Goal: Task Accomplishment & Management: Use online tool/utility

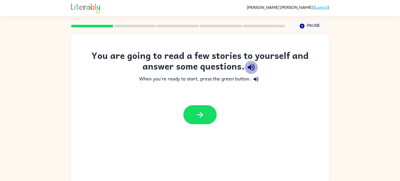
click at [251, 68] on icon "button" at bounding box center [250, 67] width 9 height 9
click at [255, 81] on icon "button" at bounding box center [256, 79] width 6 height 6
click at [210, 114] on button "button" at bounding box center [199, 114] width 33 height 19
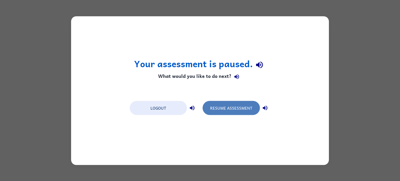
click at [225, 107] on button "Resume Assessment" at bounding box center [230, 108] width 57 height 14
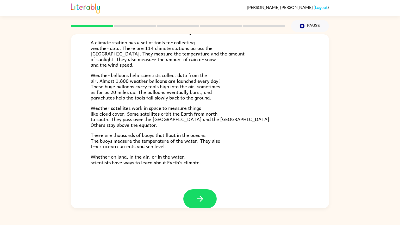
scroll to position [113, 0]
click at [205, 181] on button "button" at bounding box center [199, 198] width 33 height 19
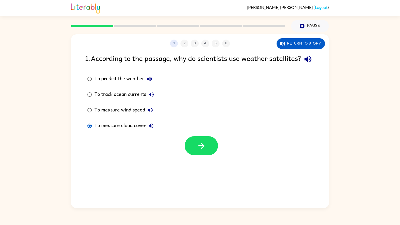
click at [215, 148] on div at bounding box center [200, 145] width 33 height 19
click at [210, 155] on button "button" at bounding box center [200, 145] width 33 height 19
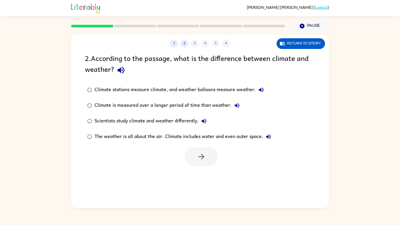
click at [261, 93] on icon "button" at bounding box center [261, 90] width 6 height 6
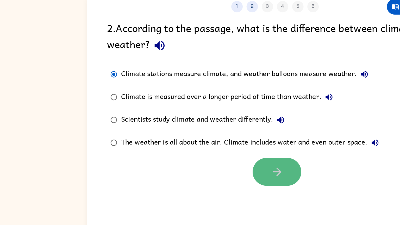
click at [195, 154] on button "button" at bounding box center [200, 156] width 33 height 19
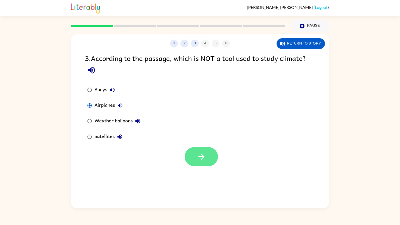
click at [200, 158] on icon "button" at bounding box center [201, 156] width 9 height 9
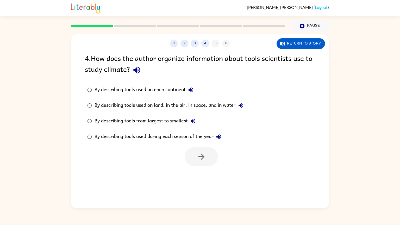
click at [137, 74] on icon "button" at bounding box center [136, 70] width 9 height 9
click at [205, 162] on button "button" at bounding box center [200, 156] width 33 height 19
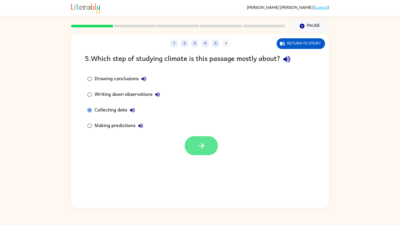
click at [200, 151] on button "button" at bounding box center [200, 145] width 33 height 19
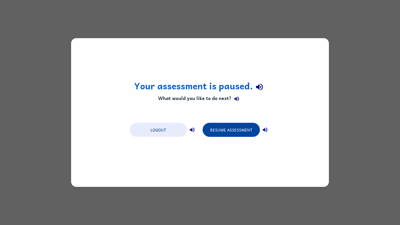
click at [222, 128] on button "Resume Assessment" at bounding box center [230, 130] width 57 height 14
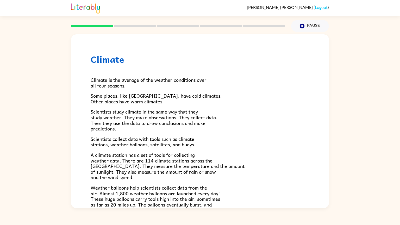
scroll to position [120, 0]
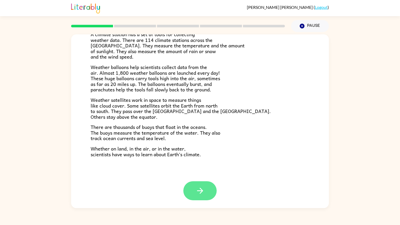
click at [205, 181] on button "button" at bounding box center [199, 190] width 33 height 19
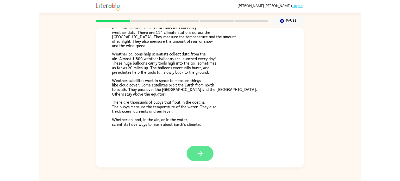
scroll to position [0, 0]
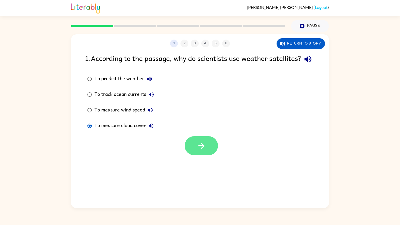
click at [203, 155] on button "button" at bounding box center [200, 145] width 33 height 19
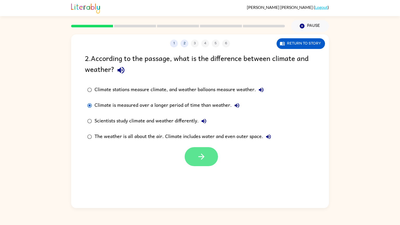
click at [207, 166] on button "button" at bounding box center [200, 156] width 33 height 19
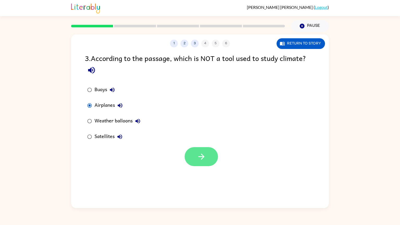
click at [196, 164] on button "button" at bounding box center [200, 156] width 33 height 19
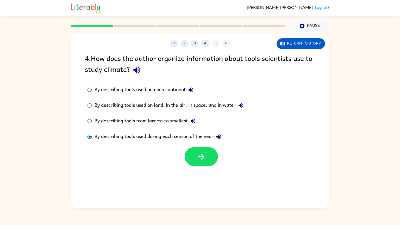
click at [206, 170] on div "1 2 3 4 5 6 Return to story 4 . How does the author organize information about …" at bounding box center [200, 121] width 258 height 174
click at [206, 158] on button "button" at bounding box center [200, 156] width 33 height 19
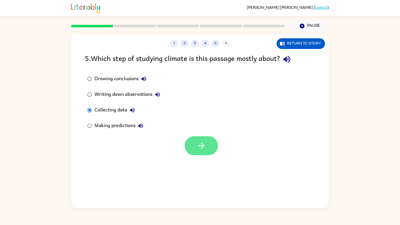
click at [196, 151] on button "button" at bounding box center [200, 145] width 33 height 19
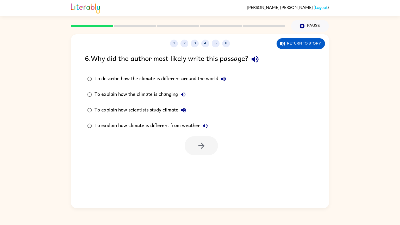
click at [258, 63] on icon "button" at bounding box center [254, 59] width 9 height 9
click at [190, 145] on button "button" at bounding box center [200, 145] width 33 height 19
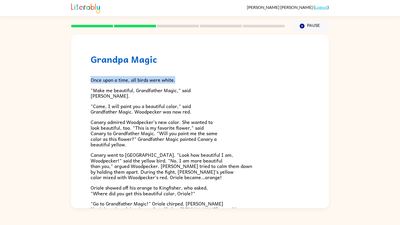
drag, startPoint x: 175, startPoint y: 80, endPoint x: 91, endPoint y: 79, distance: 84.5
click at [91, 79] on p "Once upon a time, all birds were white." at bounding box center [200, 80] width 219 height 6
click at [327, 137] on div "Grandpa Magic Once upon a time, all birds were white. "Make me beautiful, Grand…" at bounding box center [200, 162] width 258 height 256
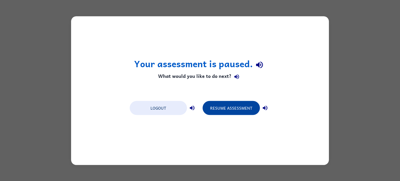
click at [226, 107] on button "Resume Assessment" at bounding box center [230, 108] width 57 height 14
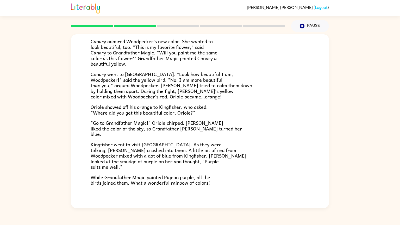
scroll to position [109, 0]
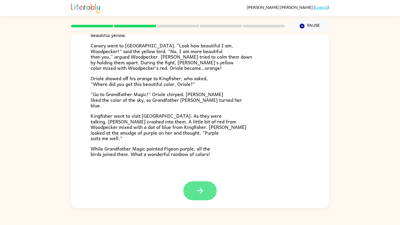
click at [206, 181] on button "button" at bounding box center [199, 190] width 33 height 19
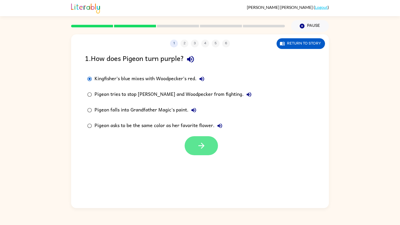
click at [201, 155] on button "button" at bounding box center [200, 145] width 33 height 19
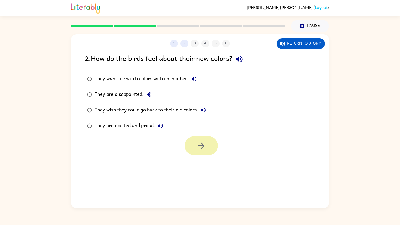
click at [203, 145] on icon "button" at bounding box center [201, 146] width 6 height 6
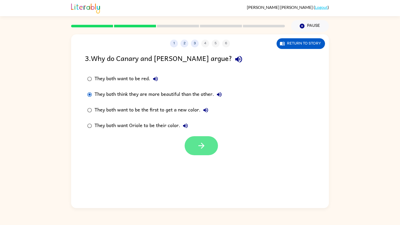
click at [204, 146] on icon "button" at bounding box center [201, 145] width 9 height 9
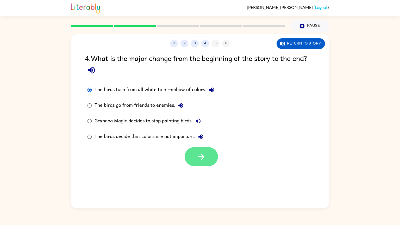
click at [198, 153] on icon "button" at bounding box center [201, 156] width 9 height 9
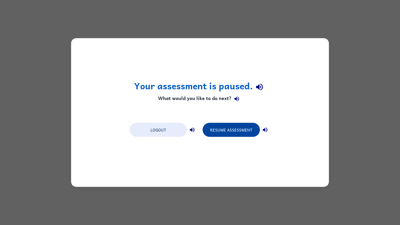
click at [247, 127] on button "Resume Assessment" at bounding box center [230, 130] width 57 height 14
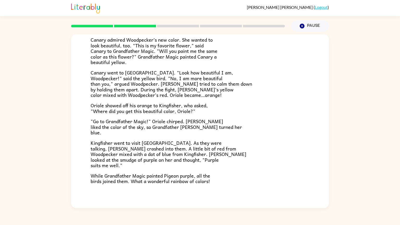
scroll to position [109, 0]
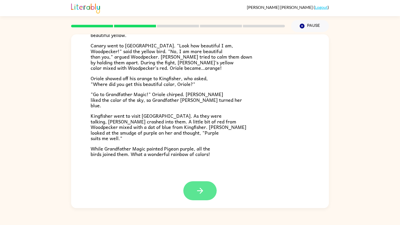
click at [209, 181] on button "button" at bounding box center [199, 190] width 33 height 19
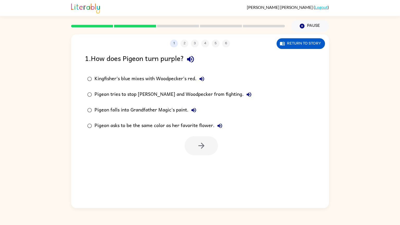
scroll to position [0, 0]
click at [206, 148] on button "button" at bounding box center [200, 145] width 33 height 19
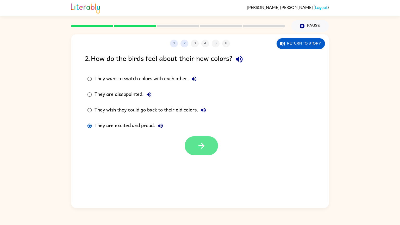
click at [201, 147] on icon "button" at bounding box center [201, 145] width 9 height 9
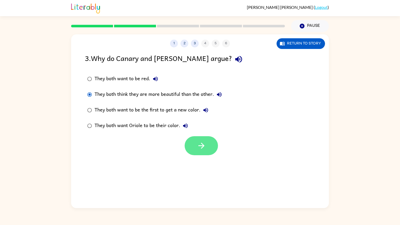
click at [203, 149] on icon "button" at bounding box center [201, 145] width 9 height 9
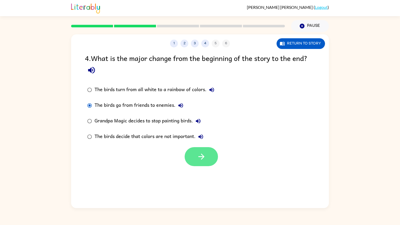
click at [204, 155] on icon "button" at bounding box center [201, 156] width 9 height 9
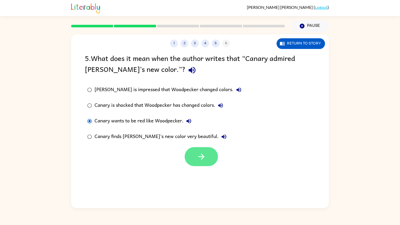
click at [206, 158] on button "button" at bounding box center [200, 156] width 33 height 19
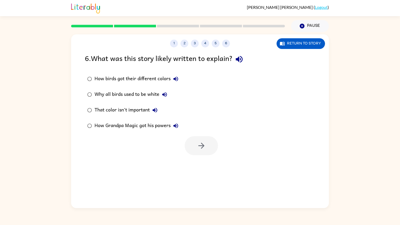
click at [92, 104] on label "That color isn't important" at bounding box center [132, 110] width 101 height 16
click at [204, 149] on icon "button" at bounding box center [201, 145] width 9 height 9
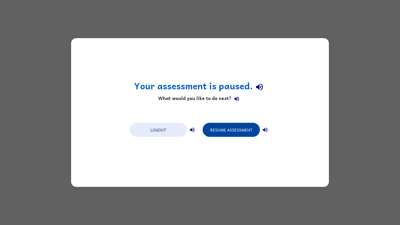
click at [245, 126] on button "Resume Assessment" at bounding box center [230, 130] width 57 height 14
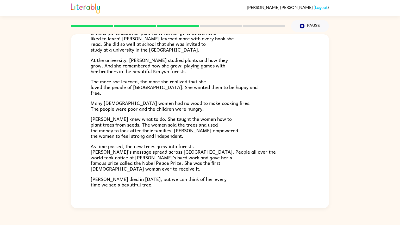
scroll to position [121, 0]
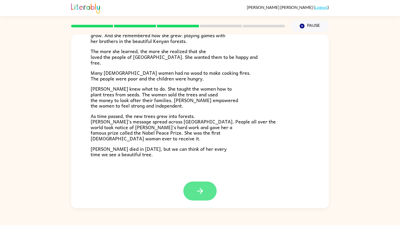
click at [206, 181] on button "button" at bounding box center [199, 190] width 33 height 19
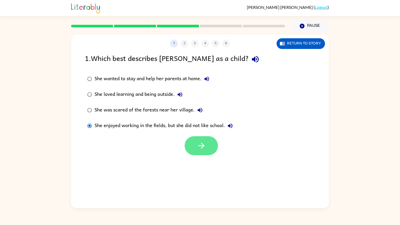
click at [207, 140] on button "button" at bounding box center [200, 145] width 33 height 19
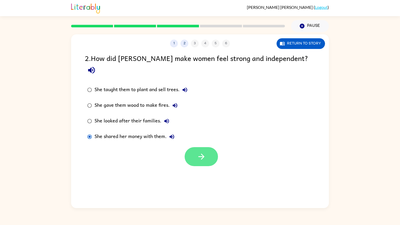
click at [197, 152] on icon "button" at bounding box center [201, 156] width 9 height 9
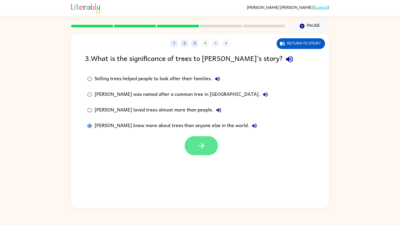
click at [200, 138] on button "button" at bounding box center [200, 145] width 33 height 19
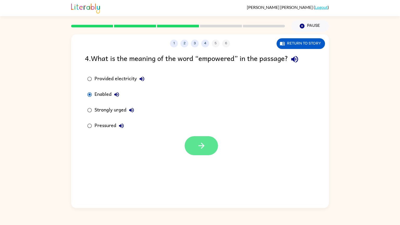
click at [204, 147] on icon "button" at bounding box center [201, 145] width 9 height 9
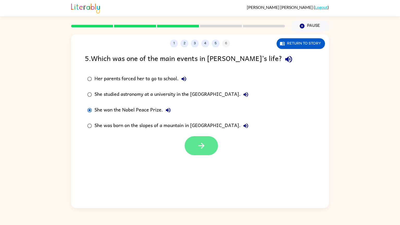
click at [207, 146] on button "button" at bounding box center [200, 145] width 33 height 19
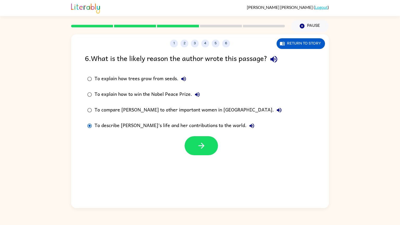
click at [205, 160] on div "1 2 3 4 5 6 Return to story 6 . What is the likely reason the author wrote this…" at bounding box center [200, 121] width 258 height 174
click at [208, 152] on button "button" at bounding box center [200, 145] width 33 height 19
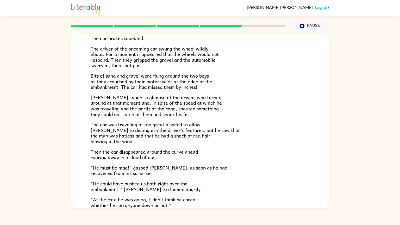
scroll to position [119, 0]
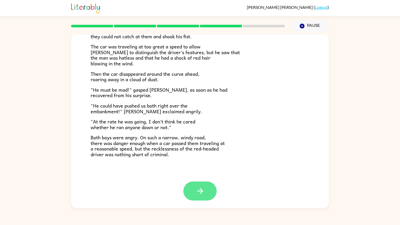
click at [202, 181] on icon "button" at bounding box center [199, 190] width 9 height 9
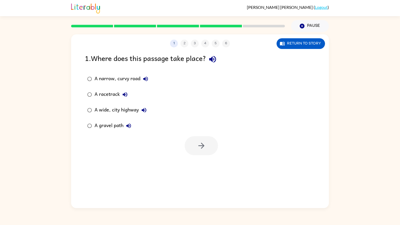
scroll to position [0, 0]
click at [197, 141] on icon "button" at bounding box center [201, 145] width 9 height 9
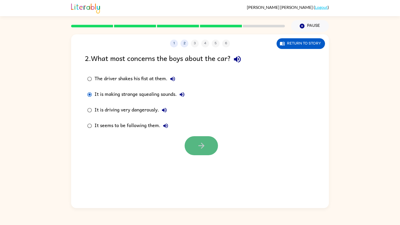
click at [190, 139] on button "button" at bounding box center [200, 145] width 33 height 19
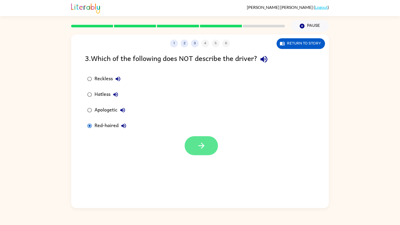
click at [206, 148] on button "button" at bounding box center [200, 145] width 33 height 19
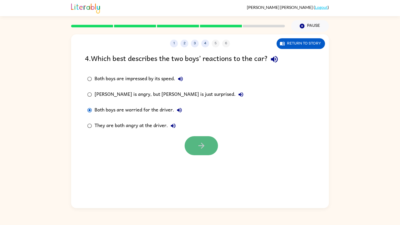
click at [207, 147] on button "button" at bounding box center [200, 145] width 33 height 19
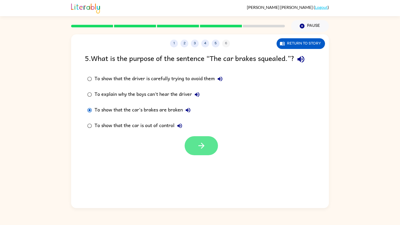
click at [210, 144] on button "button" at bounding box center [200, 145] width 33 height 19
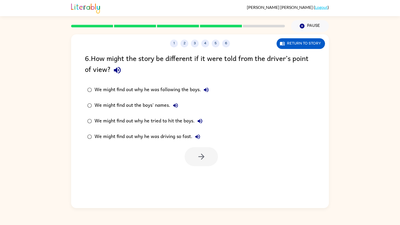
click at [204, 162] on div at bounding box center [200, 156] width 33 height 19
click at [200, 160] on icon "button" at bounding box center [201, 156] width 9 height 9
